Goal: Transaction & Acquisition: Purchase product/service

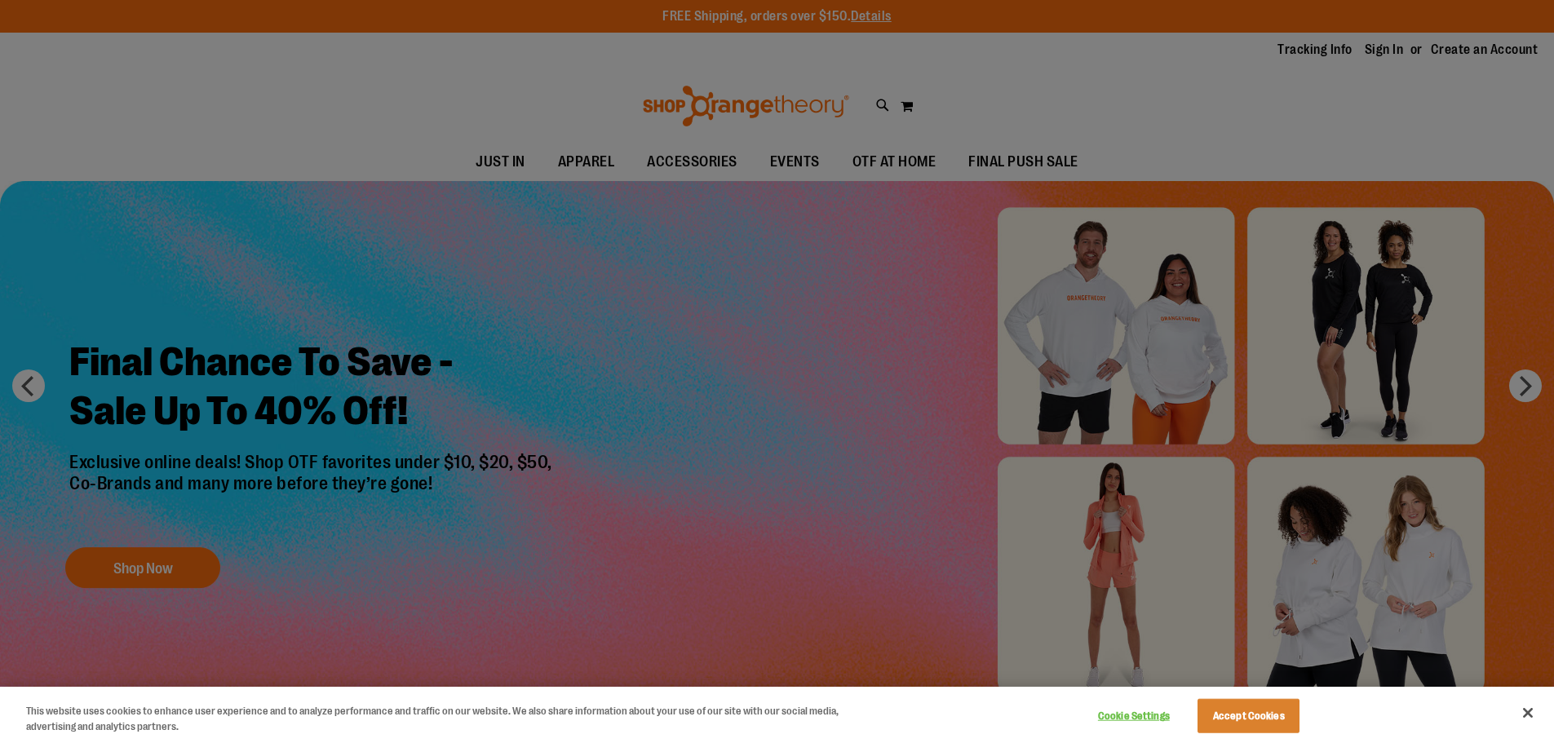
click at [959, 190] on div at bounding box center [777, 371] width 1554 height 743
click at [1536, 704] on button "Close" at bounding box center [1528, 713] width 36 height 36
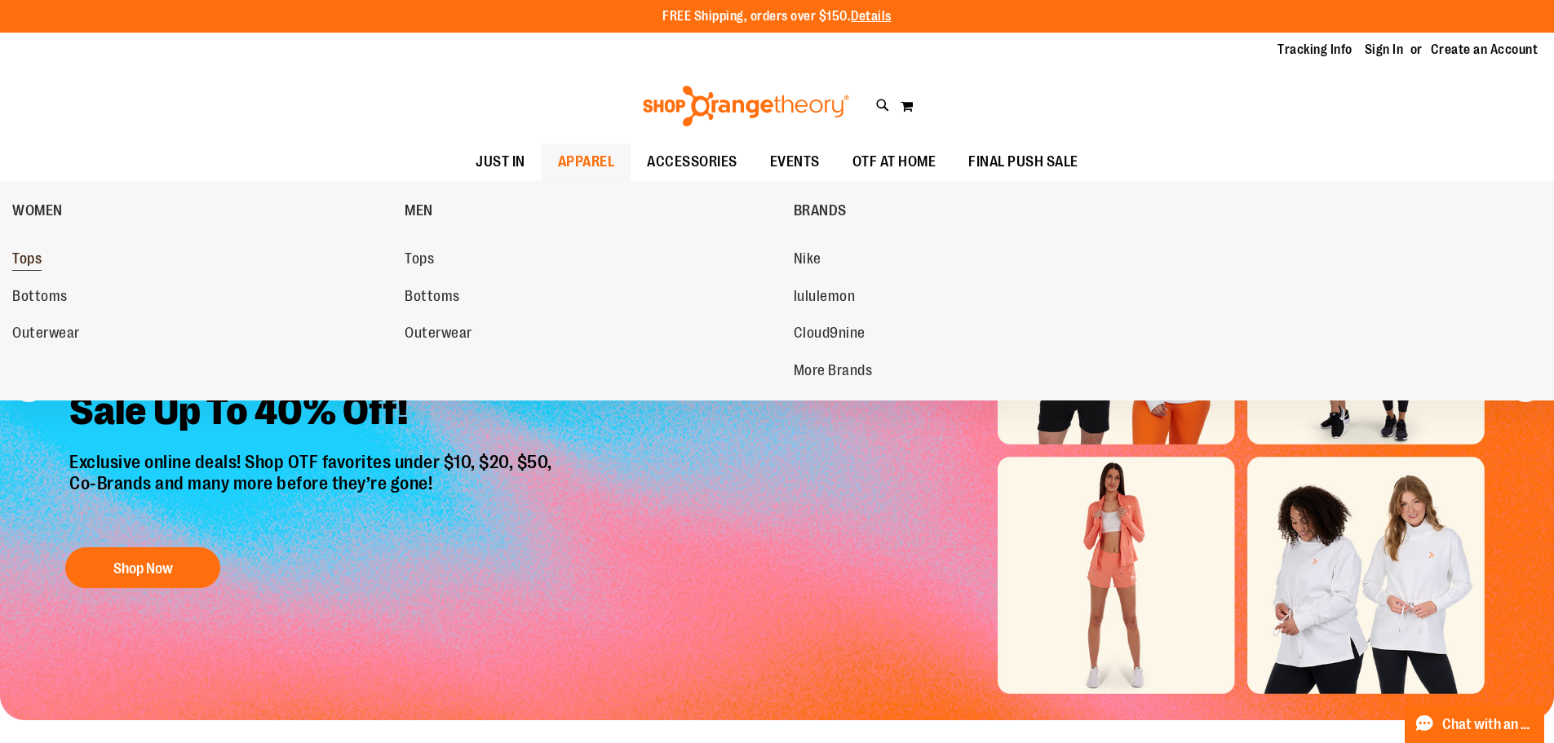
click at [26, 261] on span "Tops" at bounding box center [26, 260] width 29 height 20
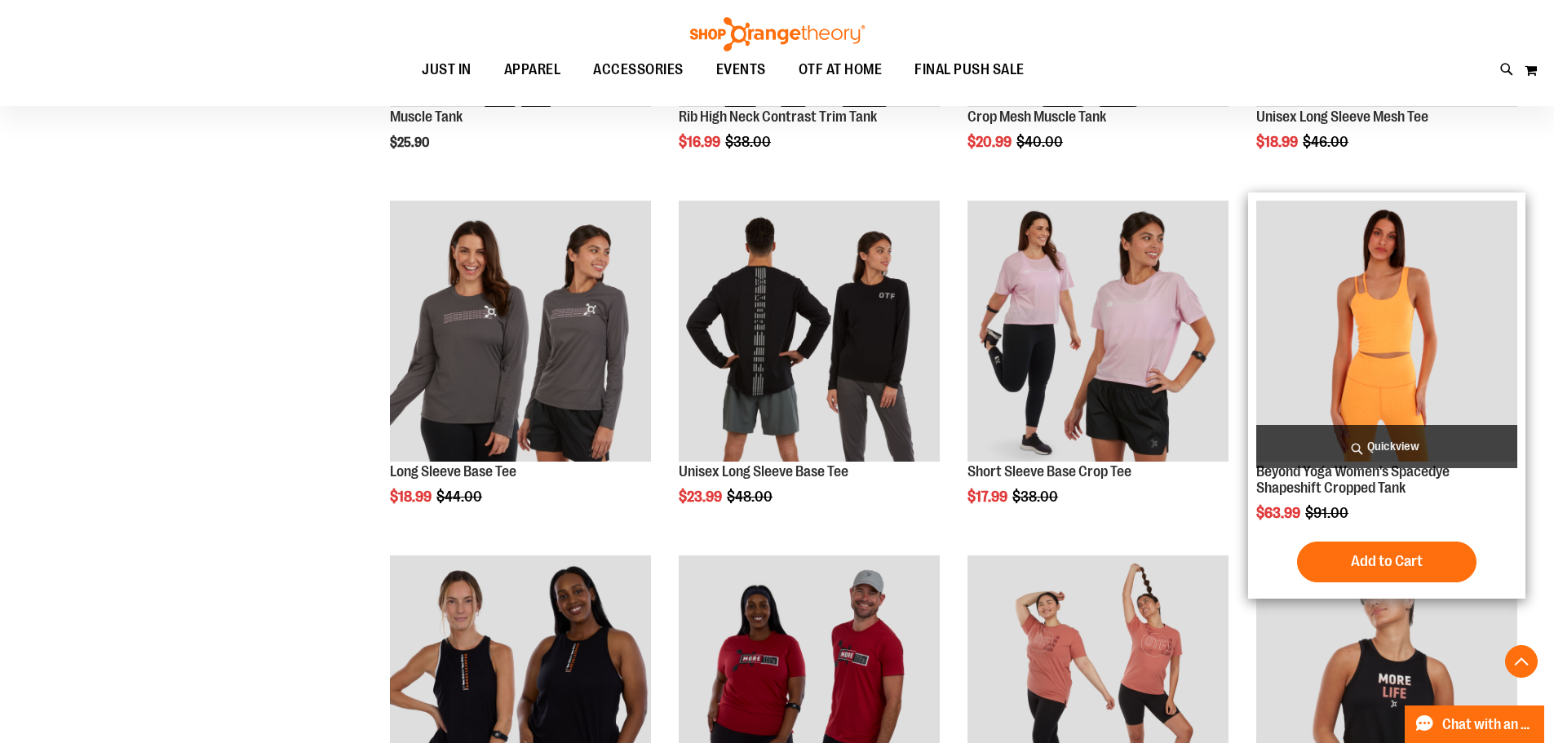
scroll to position [489, 0]
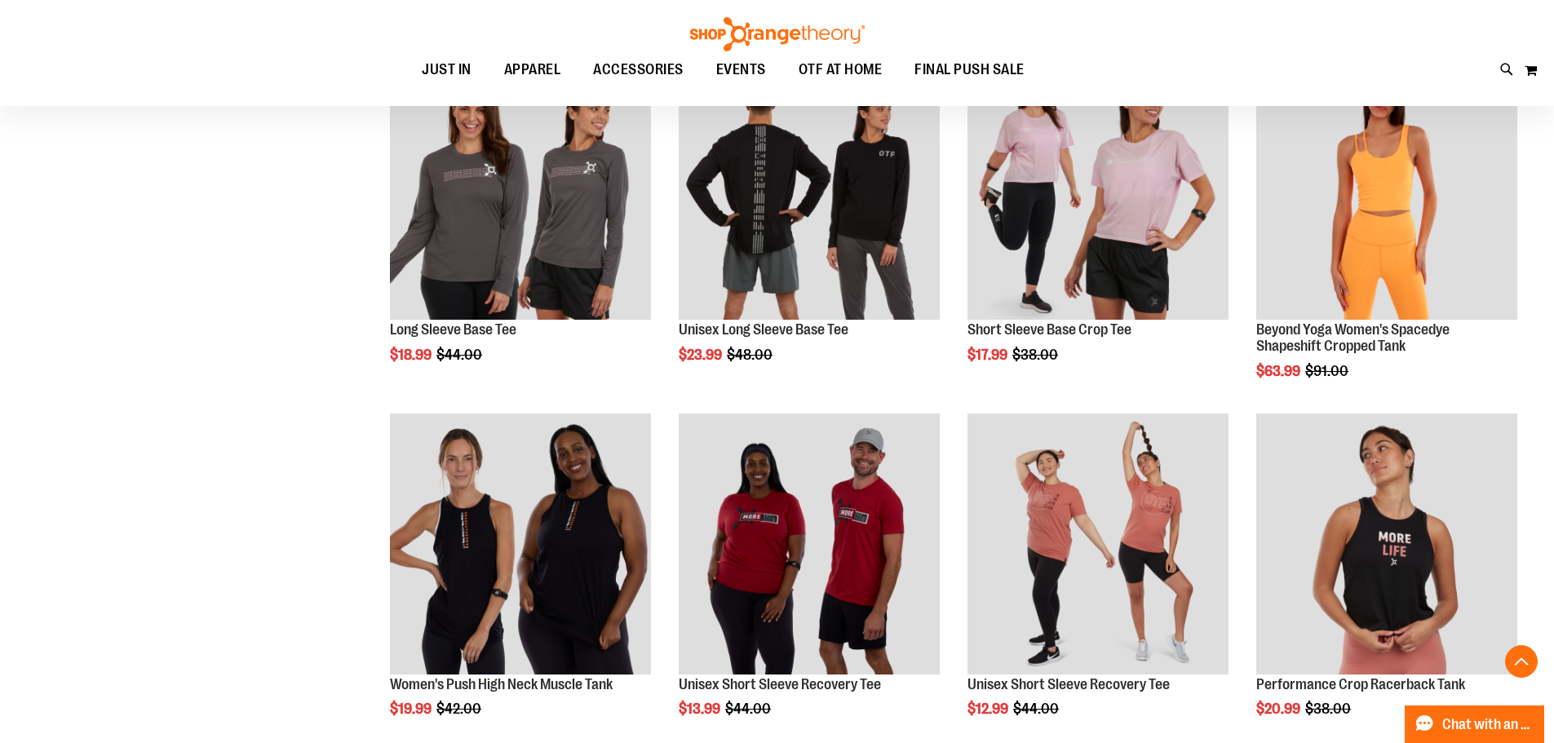
scroll to position [570, 0]
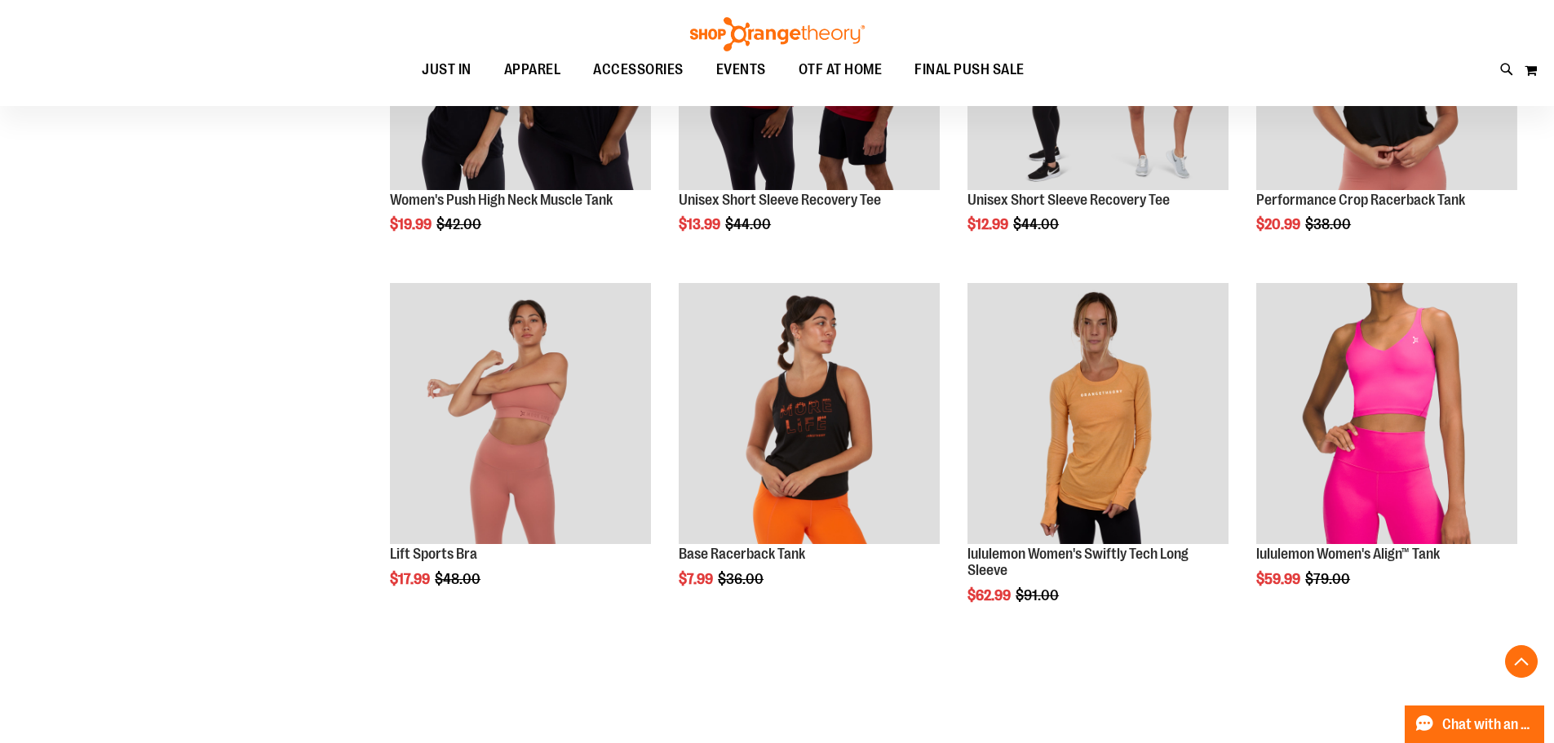
scroll to position [1141, 0]
